Goal: Task Accomplishment & Management: Manage account settings

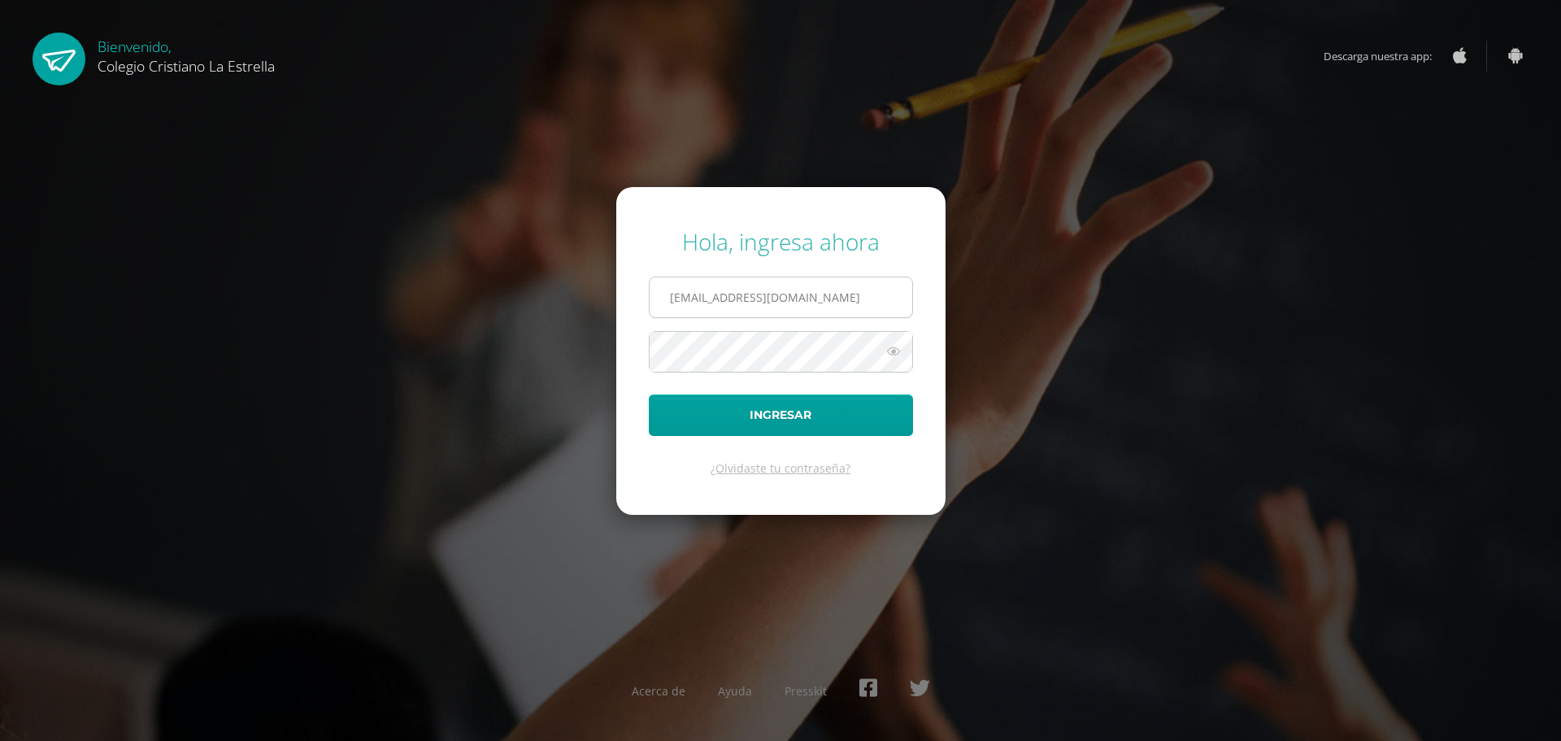
drag, startPoint x: 758, startPoint y: 300, endPoint x: 706, endPoint y: 306, distance: 52.3
click at [706, 307] on input "[EMAIL_ADDRESS][DOMAIN_NAME]" at bounding box center [781, 297] width 263 height 40
type input "[EMAIL_ADDRESS][DOMAIN_NAME]"
drag, startPoint x: 672, startPoint y: 414, endPoint x: 691, endPoint y: 433, distance: 26.4
click at [675, 414] on button "Ingresar" at bounding box center [781, 414] width 264 height 41
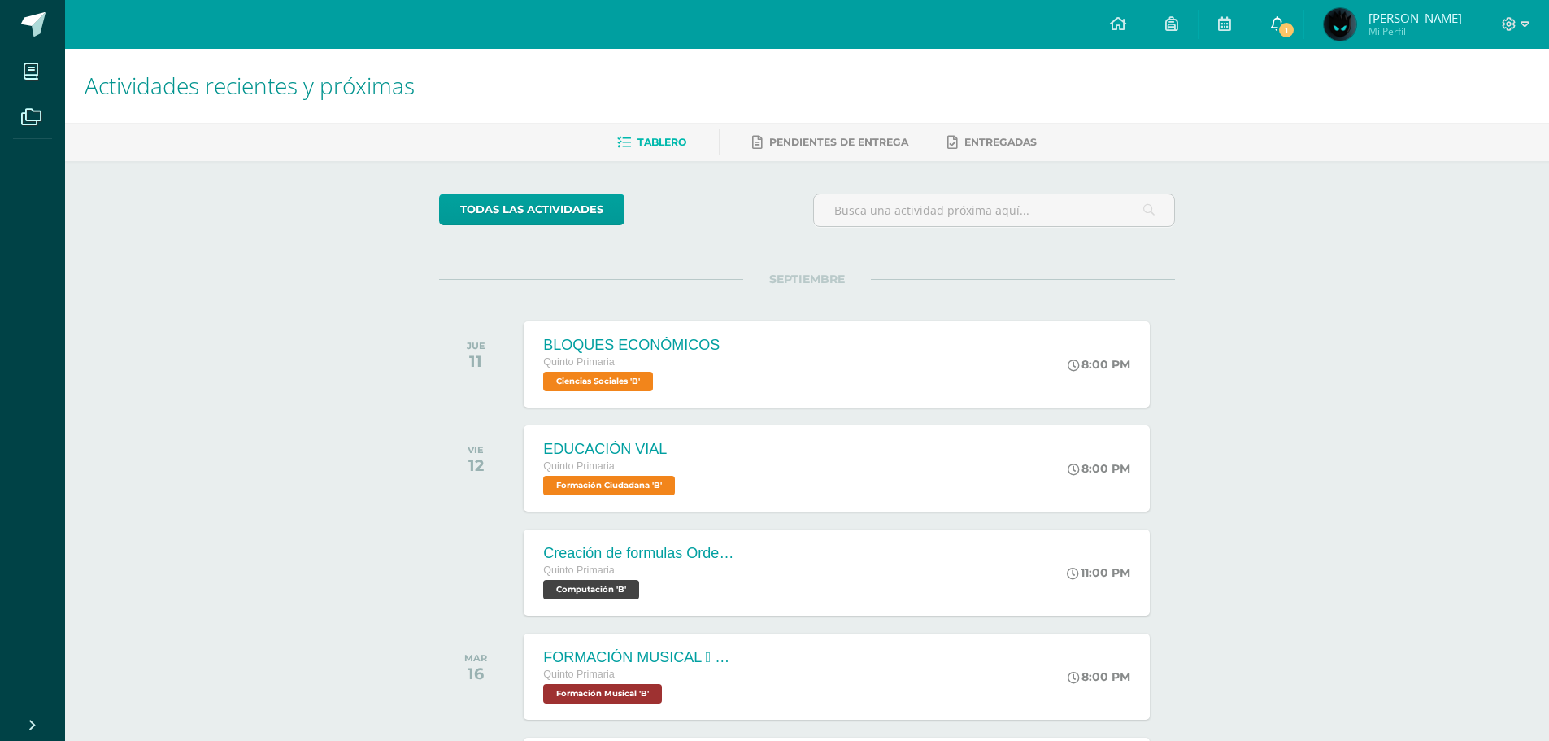
click at [1292, 25] on span "1" at bounding box center [1286, 30] width 18 height 18
click at [1329, 446] on div "Actividades recientes y próximas Tablero Pendientes de entrega Entregadas todas…" at bounding box center [807, 539] width 1484 height 981
drag, startPoint x: 1357, startPoint y: 772, endPoint x: 1214, endPoint y: 734, distance: 147.9
click at [1462, 476] on div "Actividades recientes y próximas Tablero Pendientes de entrega Entregadas todas…" at bounding box center [807, 539] width 1484 height 981
drag, startPoint x: 1133, startPoint y: 466, endPoint x: 1342, endPoint y: 629, distance: 264.1
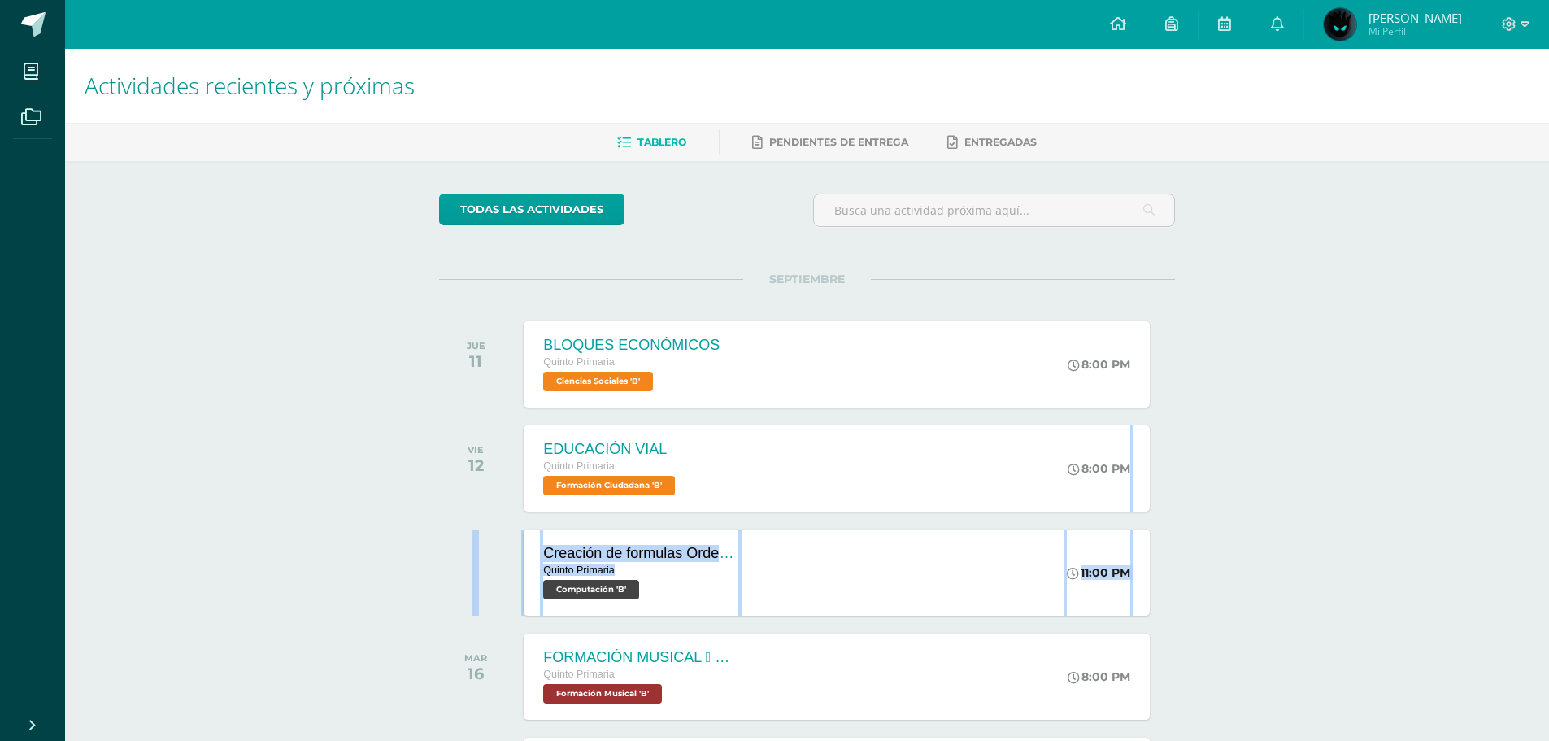
click at [1342, 629] on div "Actividades recientes y próximas Tablero Pendientes de entrega Entregadas todas…" at bounding box center [807, 539] width 1484 height 981
